Goal: Information Seeking & Learning: Learn about a topic

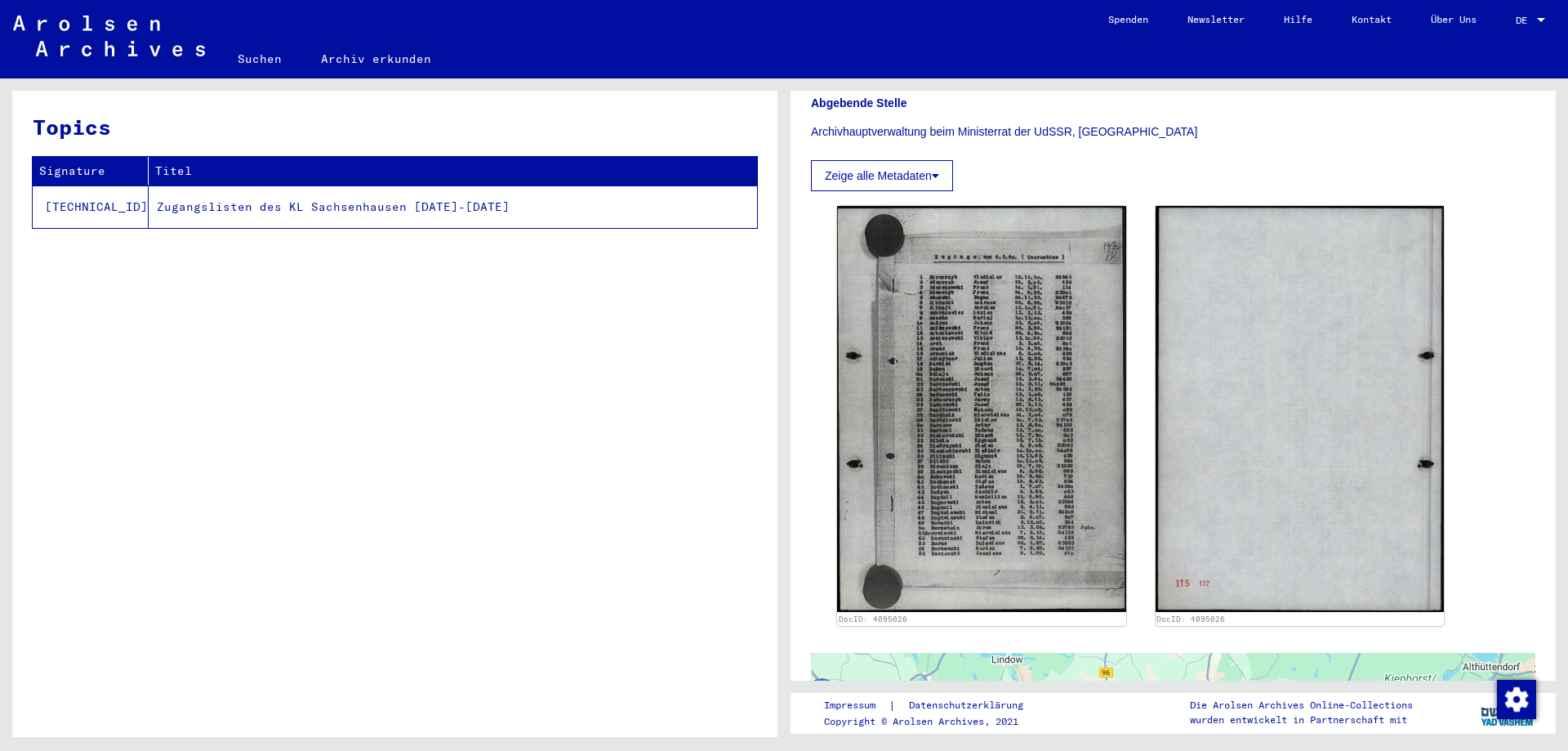
scroll to position [317, 0]
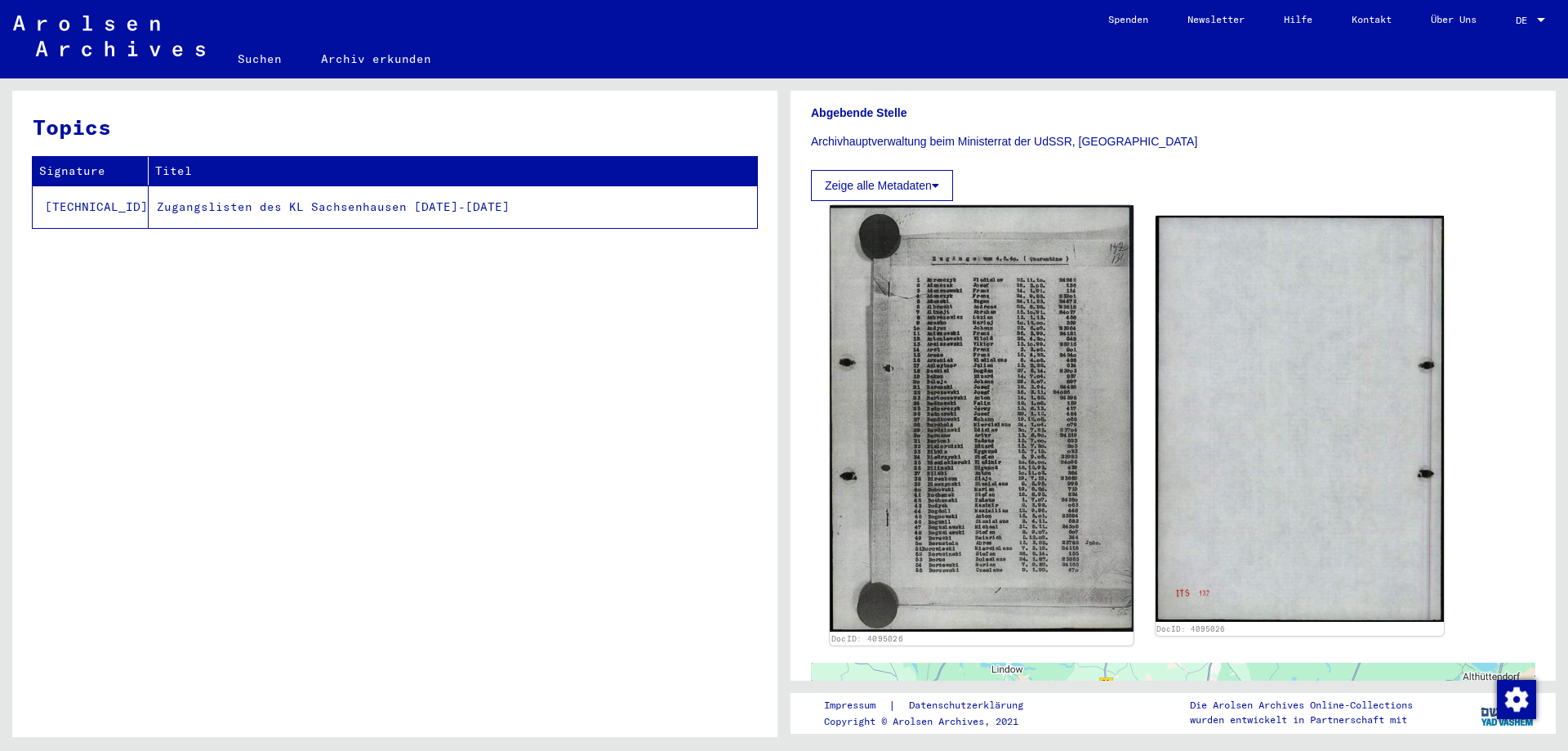
click at [990, 355] on img at bounding box center [981, 418] width 303 height 427
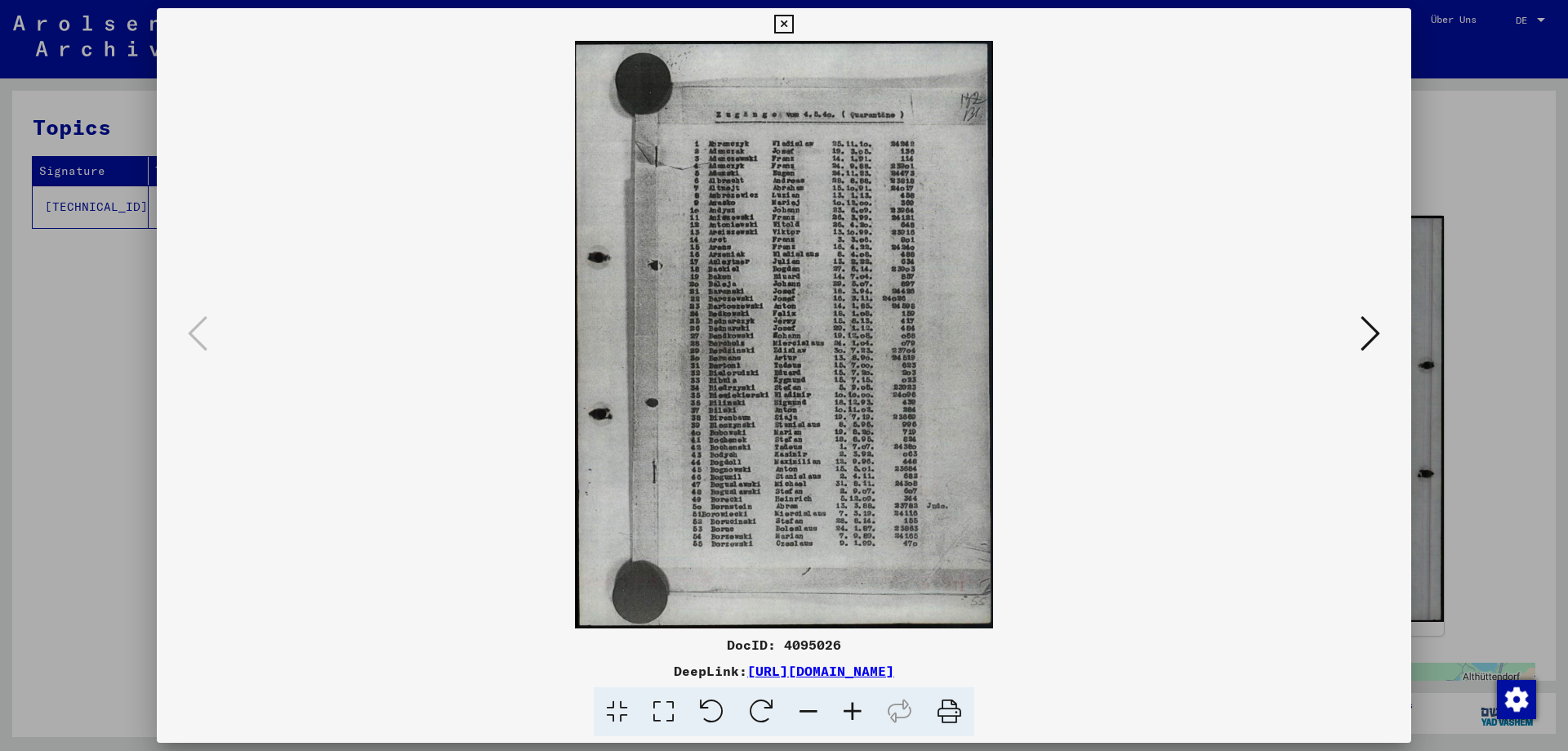
click at [859, 706] on icon at bounding box center [853, 712] width 44 height 50
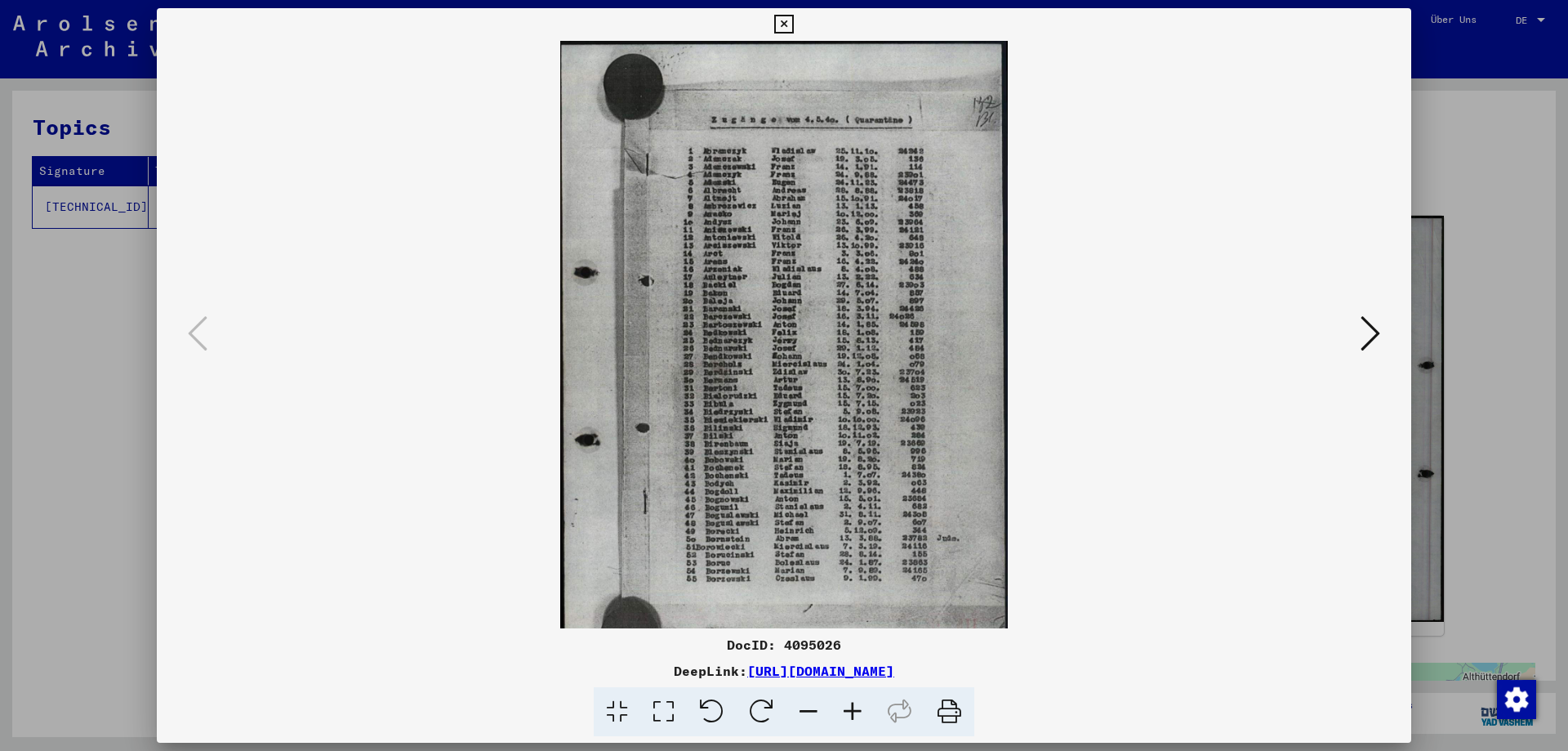
click at [859, 706] on icon at bounding box center [853, 712] width 44 height 50
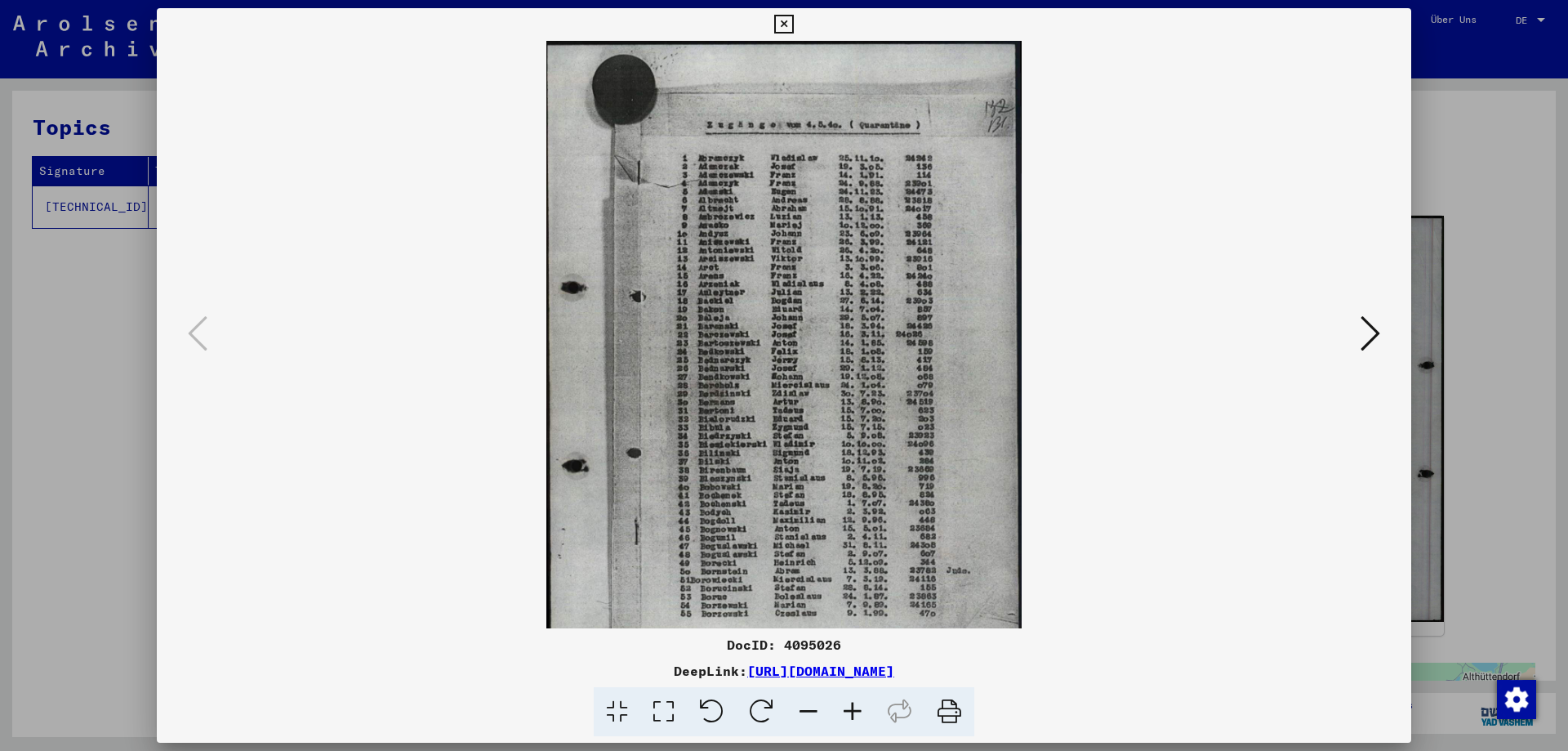
click at [859, 706] on icon at bounding box center [853, 712] width 44 height 50
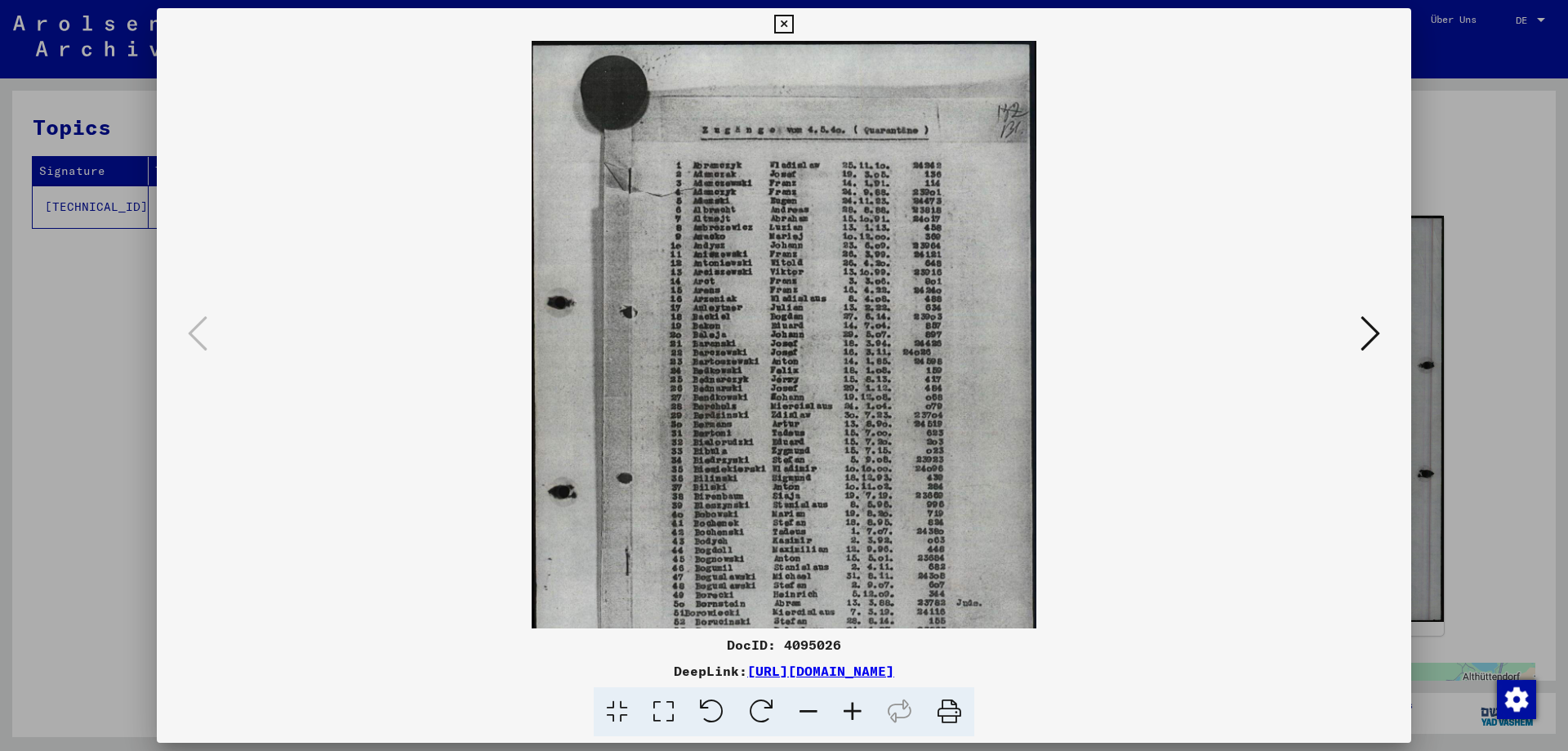
click at [859, 706] on icon at bounding box center [853, 712] width 44 height 50
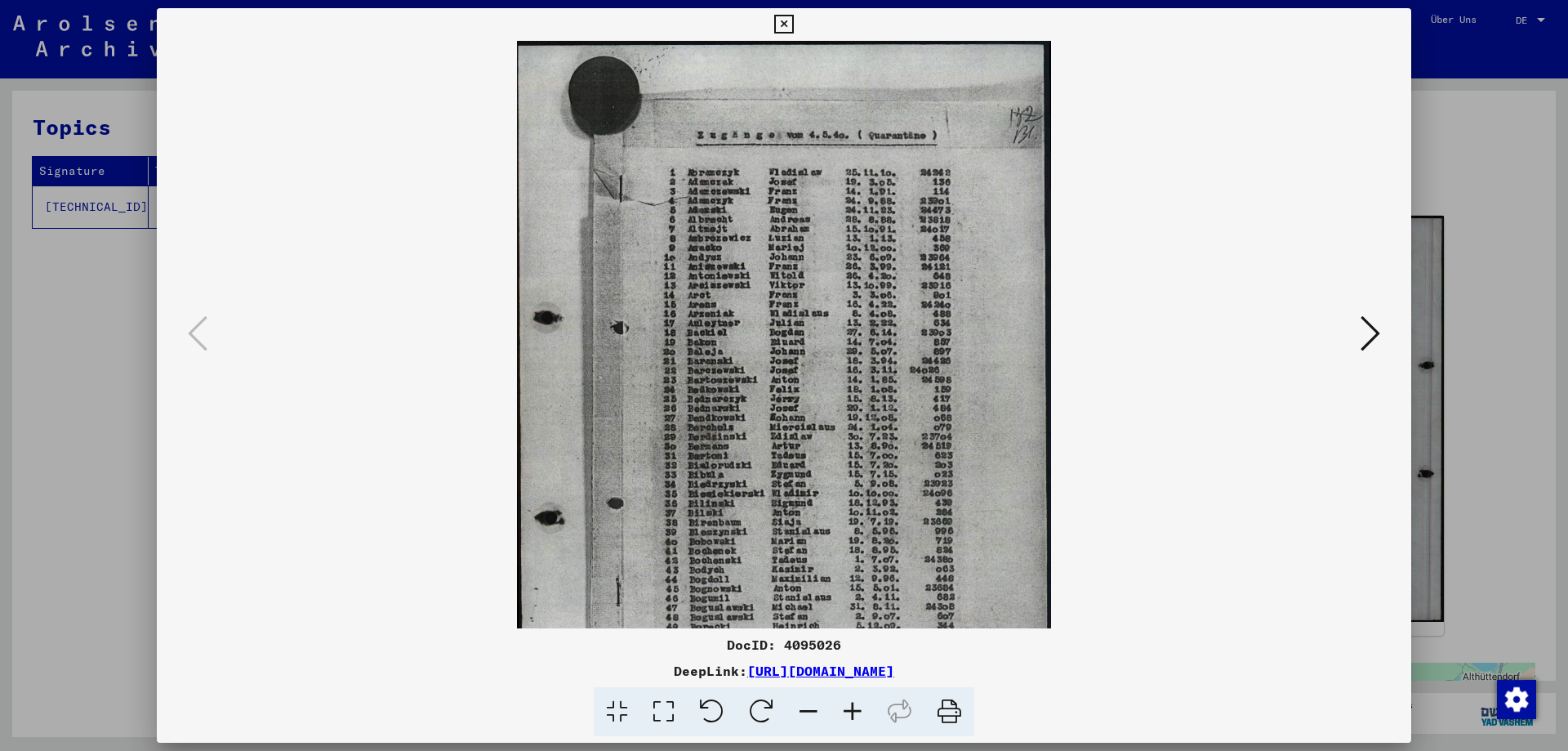
click at [859, 706] on icon at bounding box center [853, 712] width 44 height 50
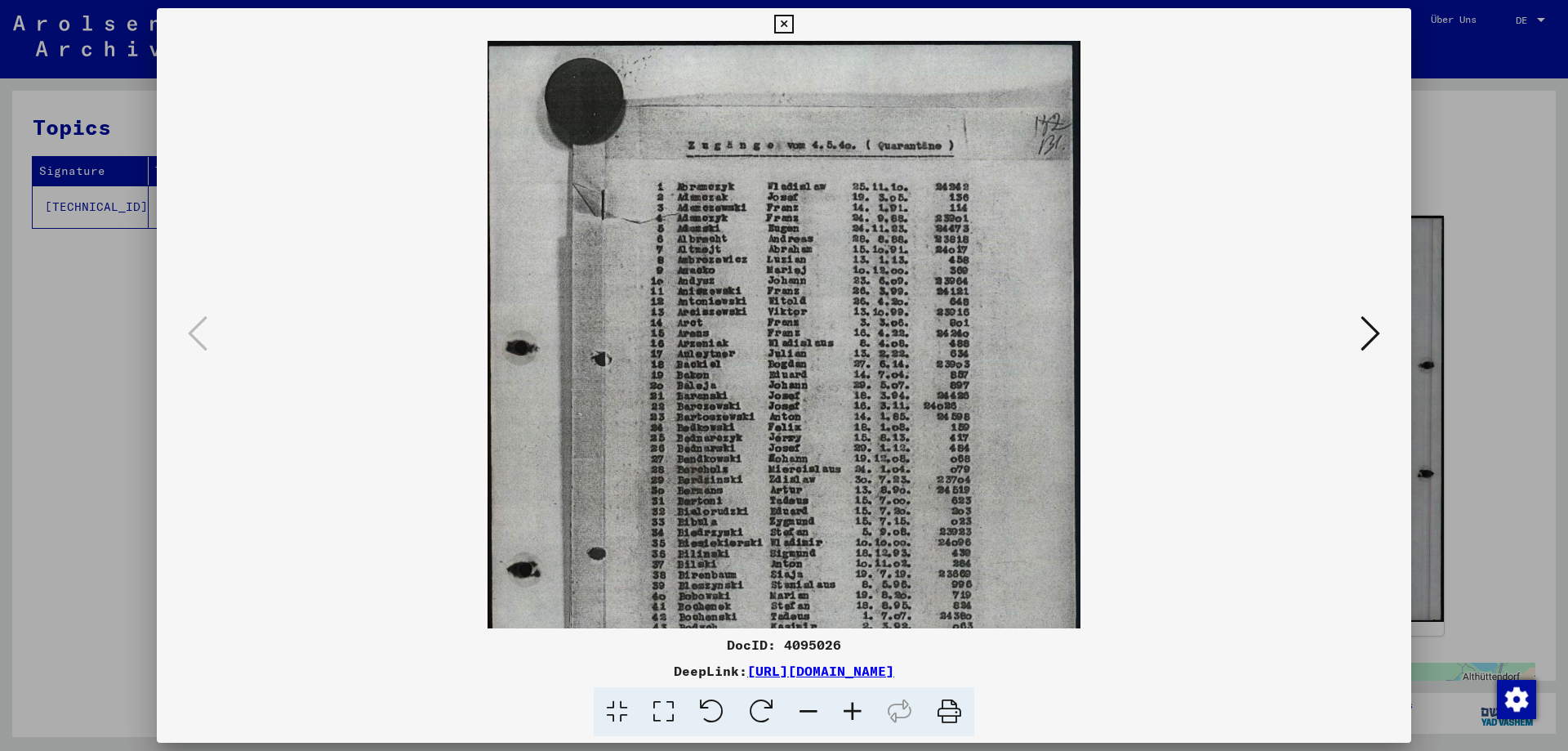
click at [859, 706] on icon at bounding box center [853, 712] width 44 height 50
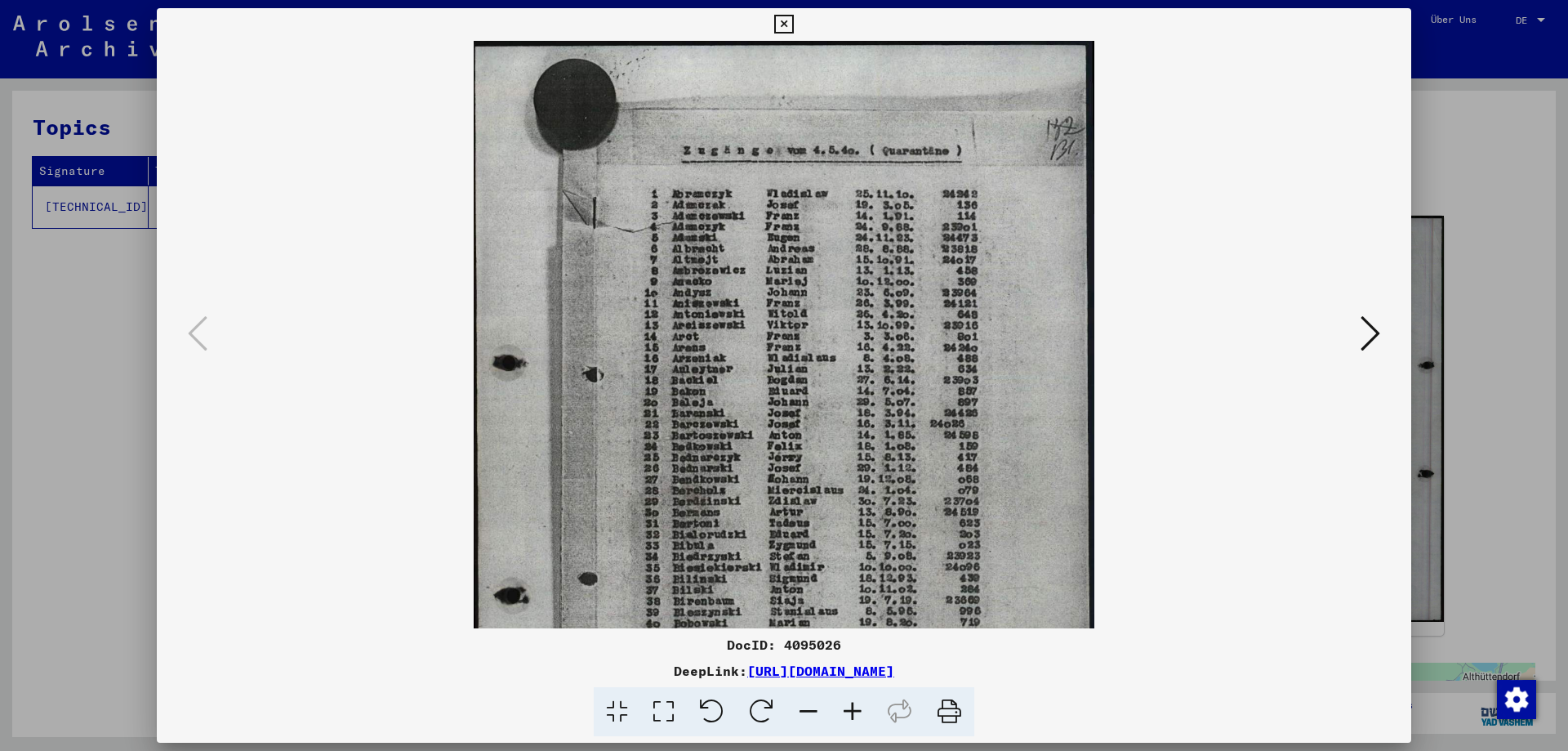
click at [859, 706] on icon at bounding box center [853, 712] width 44 height 50
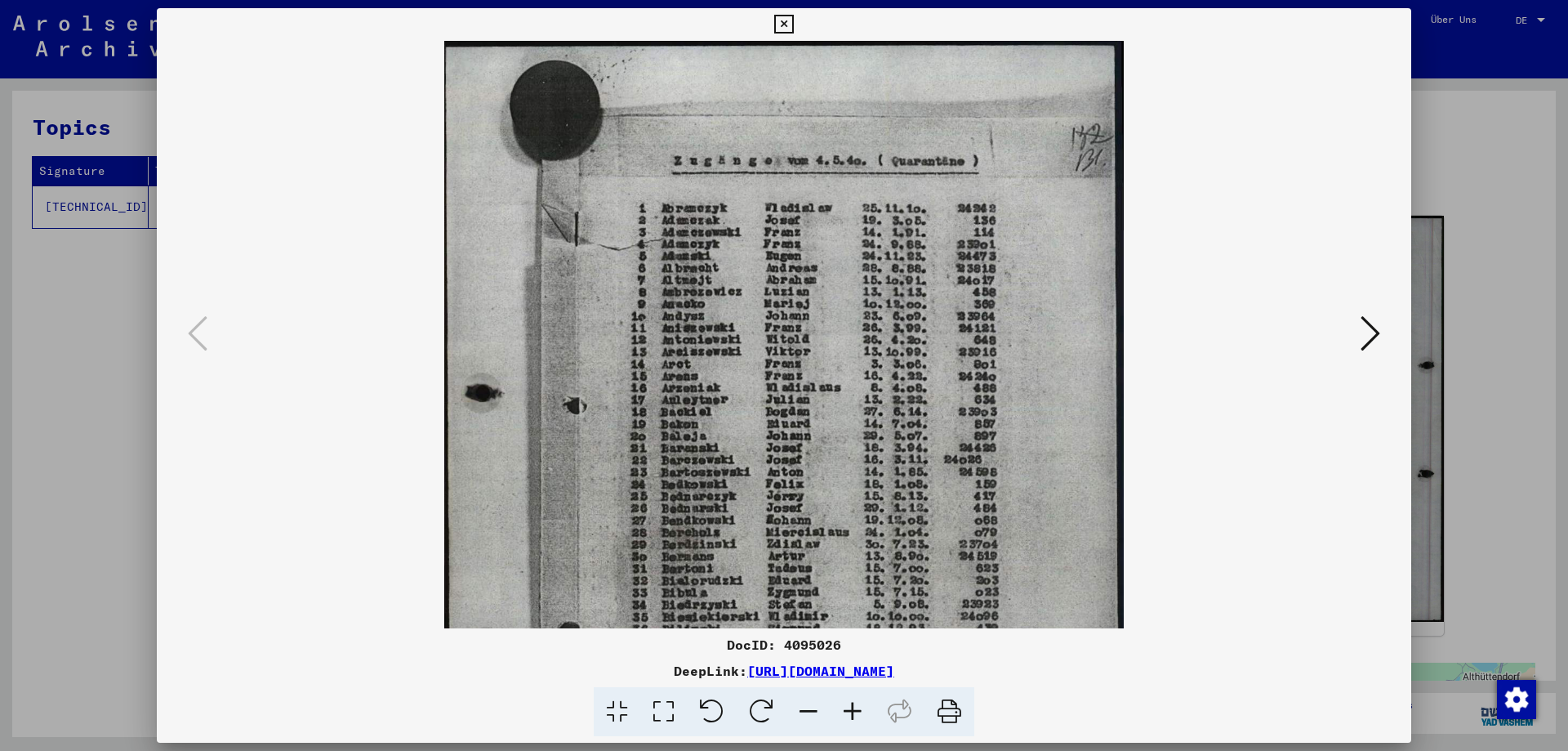
click at [859, 706] on icon at bounding box center [853, 712] width 44 height 50
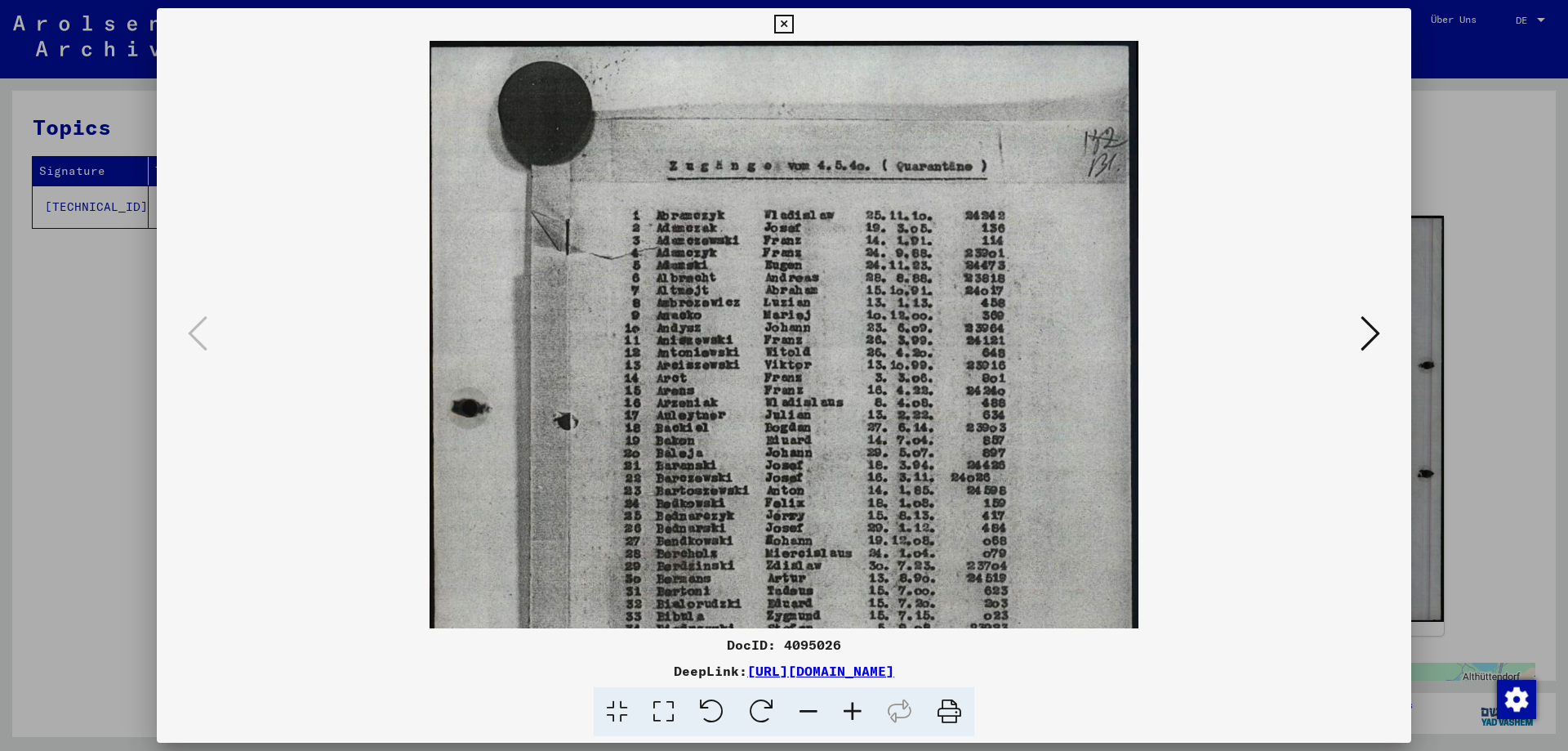
click at [859, 706] on icon at bounding box center [853, 712] width 44 height 50
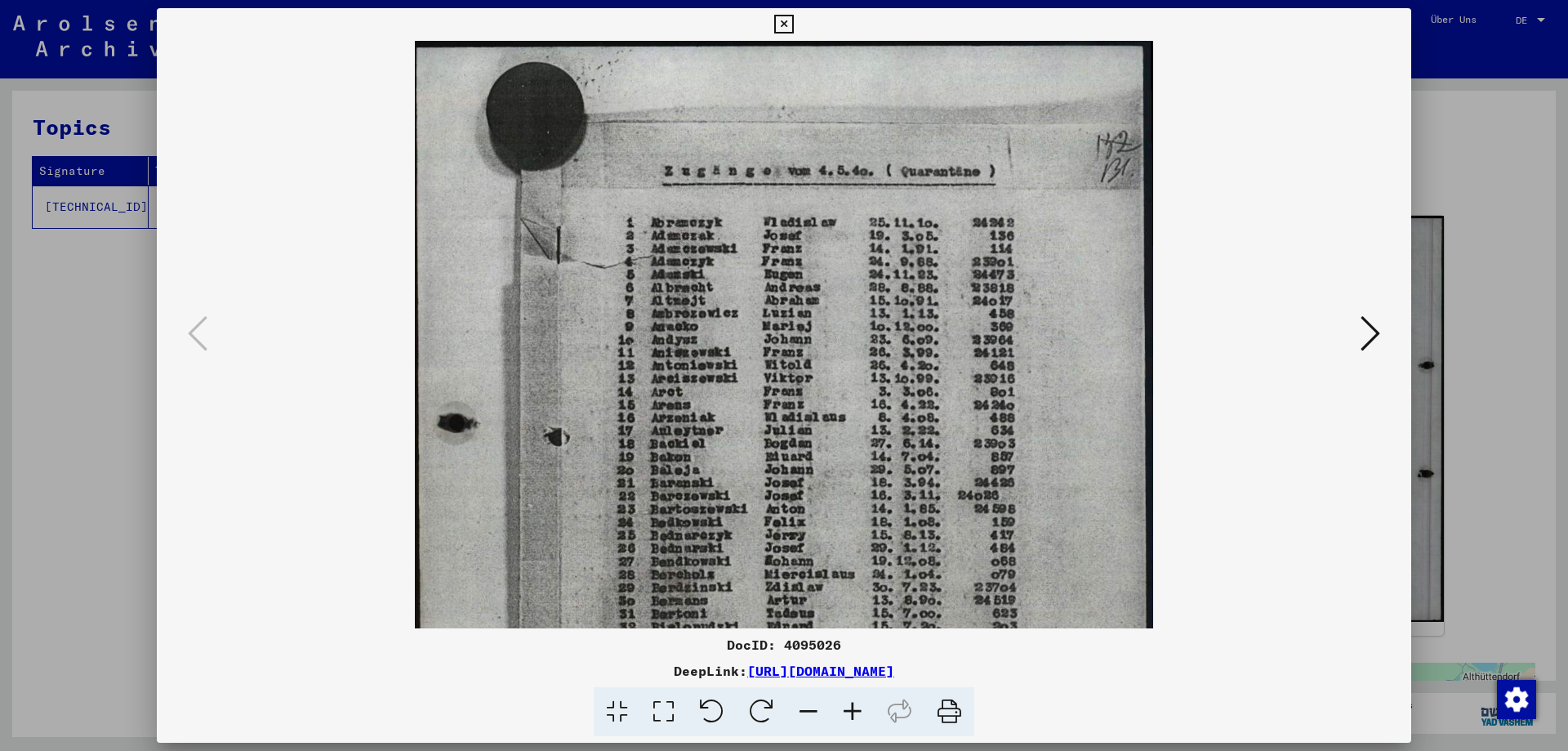
click at [859, 706] on icon at bounding box center [853, 712] width 44 height 50
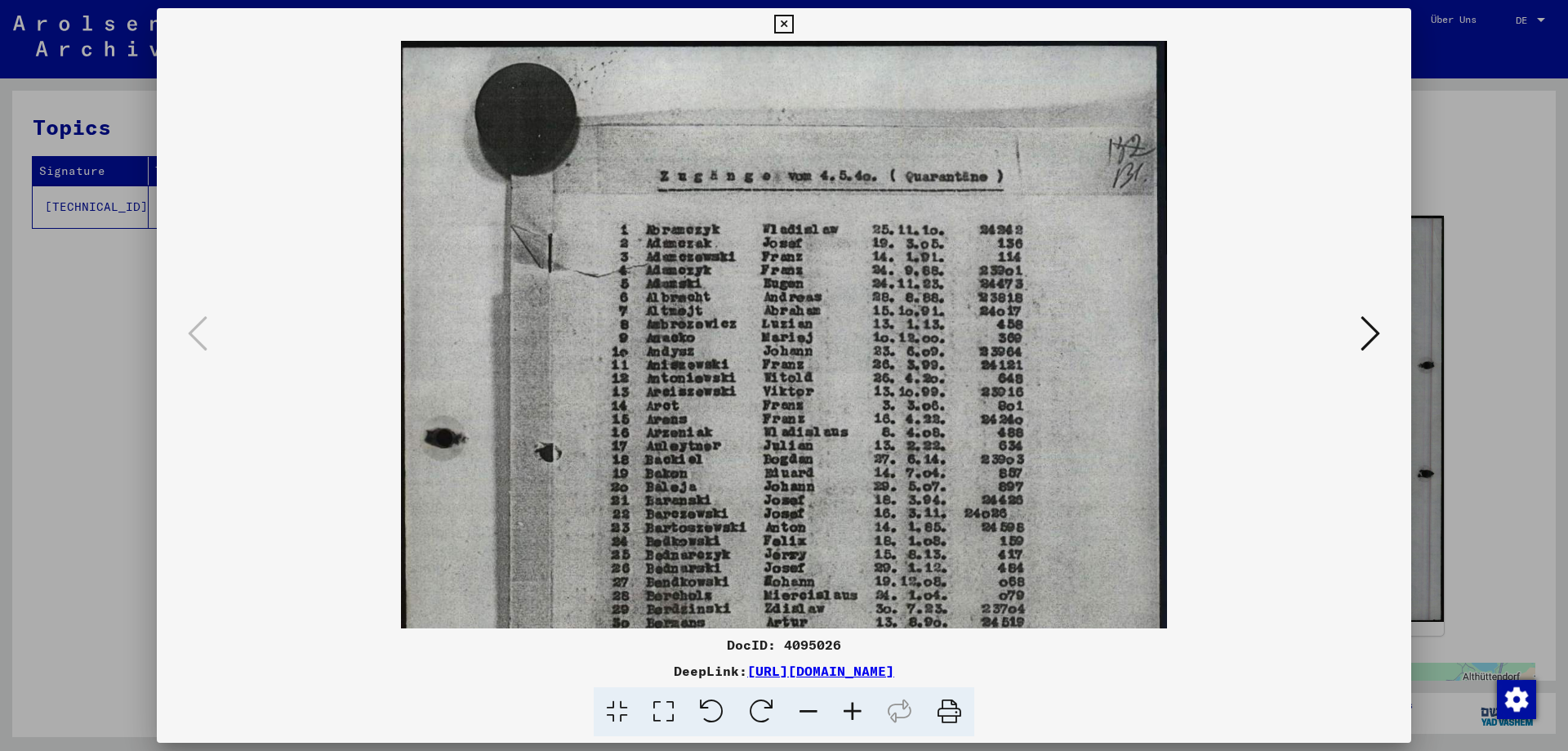
click at [859, 706] on icon at bounding box center [853, 712] width 44 height 50
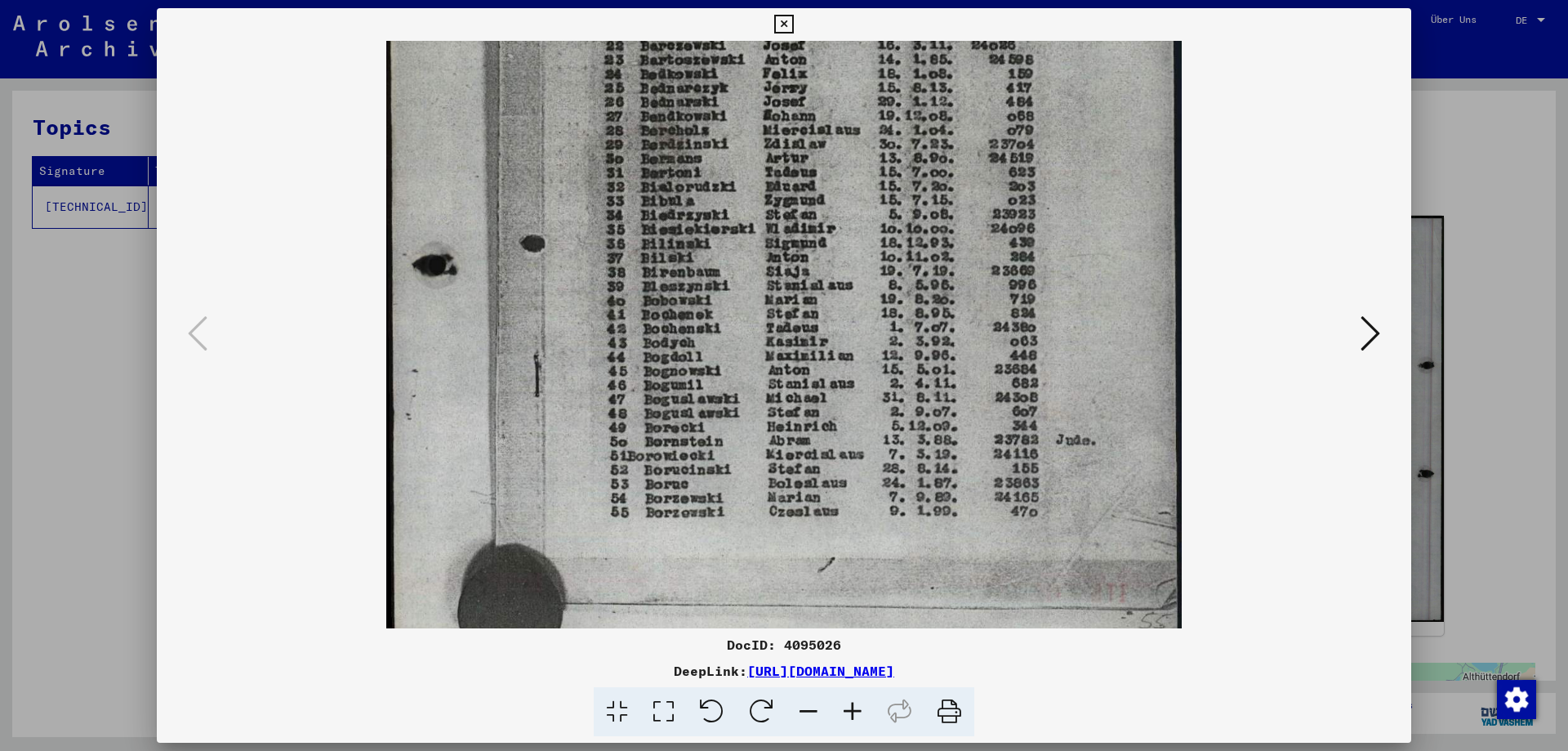
scroll to position [488, 0]
drag, startPoint x: 804, startPoint y: 520, endPoint x: 810, endPoint y: 32, distance: 488.0
click at [810, 32] on div "DocID: 4095026 DeepLink: [URL][DOMAIN_NAME]" at bounding box center [784, 373] width 1255 height 729
click at [808, 36] on div "DocID: 4095026 DeepLink: [URL][DOMAIN_NAME]" at bounding box center [784, 373] width 1255 height 729
click at [786, 25] on icon at bounding box center [784, 24] width 19 height 20
